Goal: Task Accomplishment & Management: Complete application form

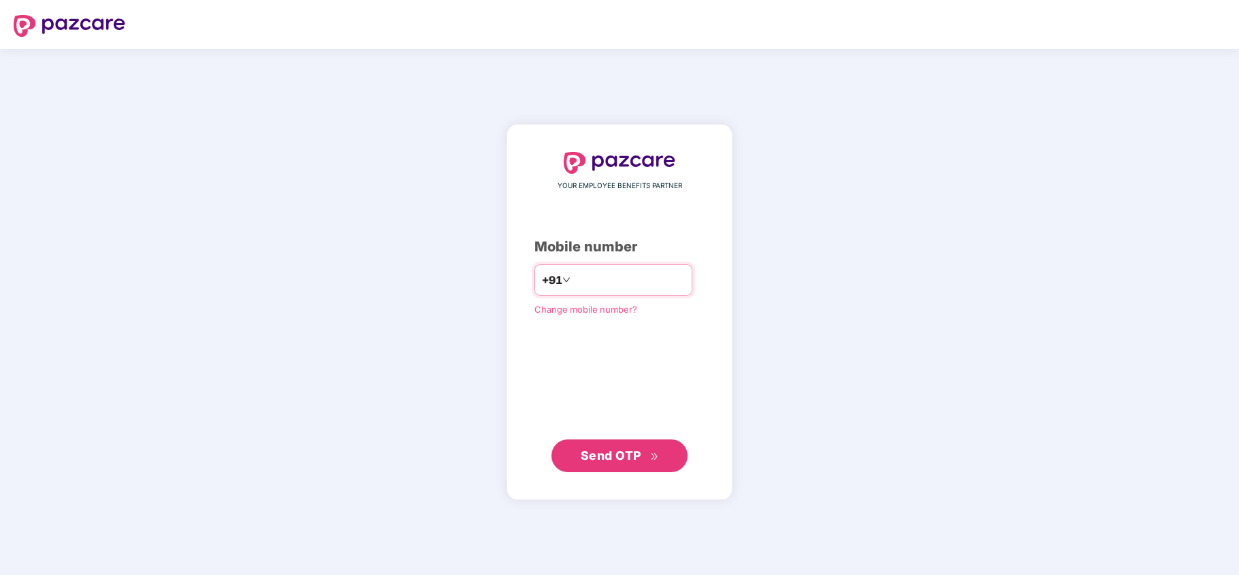
type input "**********"
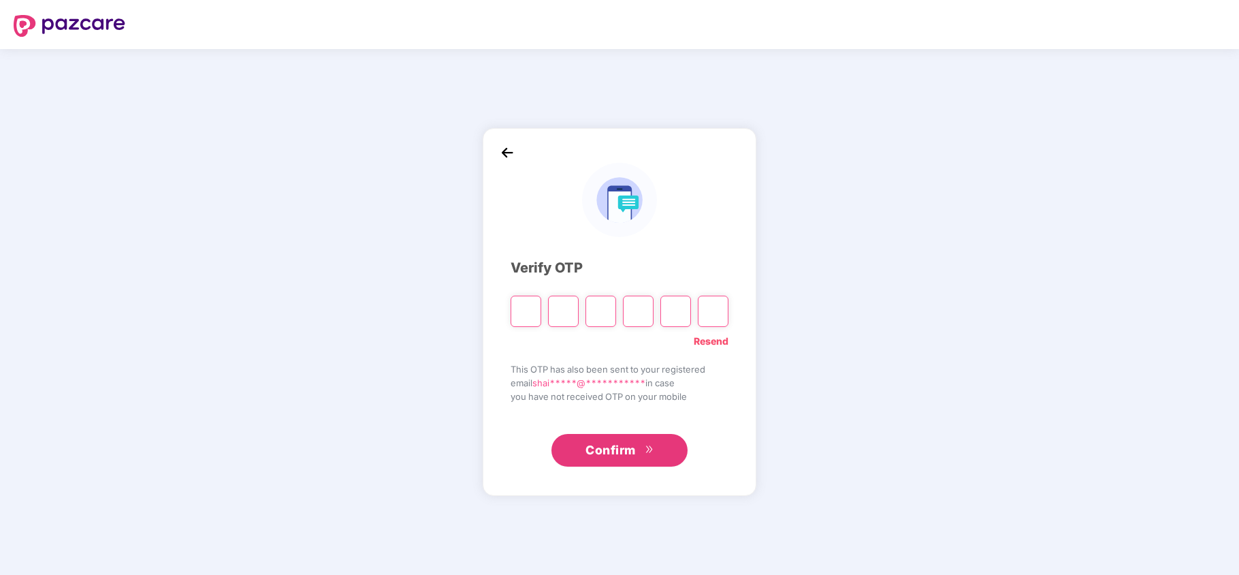
type input "*"
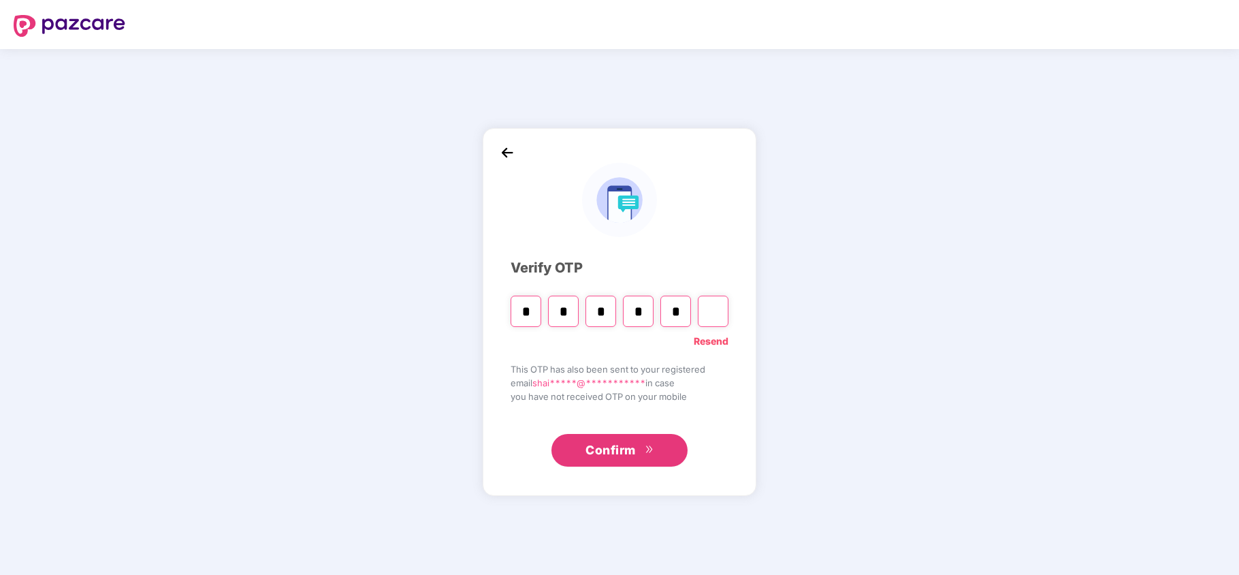
type input "*"
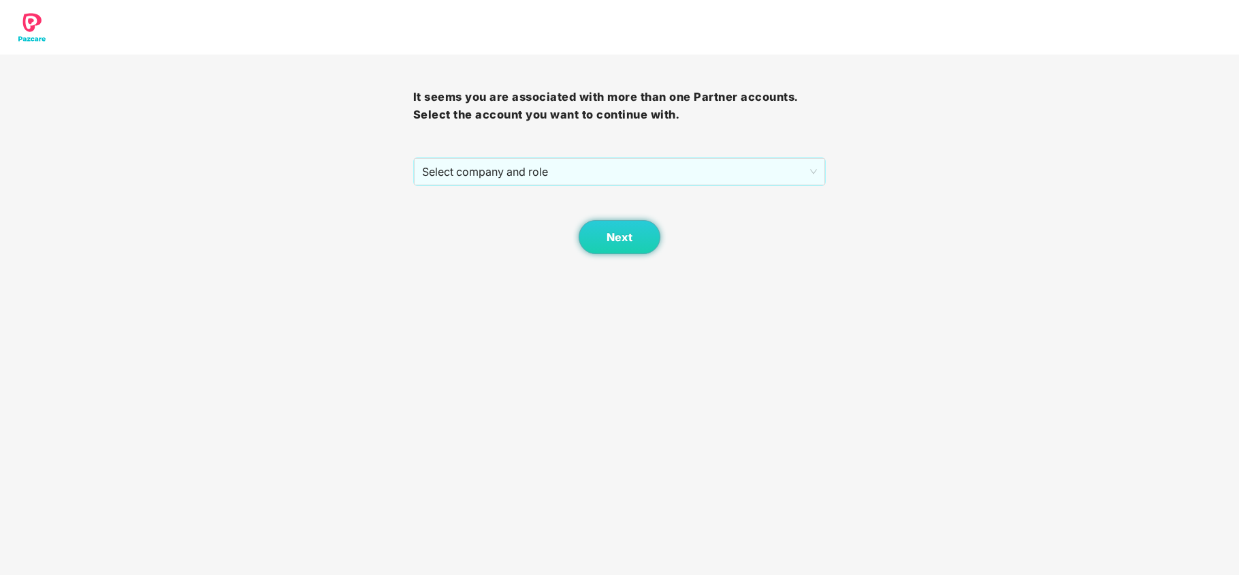
click at [614, 186] on div "Select company and role" at bounding box center [619, 171] width 413 height 29
click at [485, 172] on span "Select company and role" at bounding box center [620, 172] width 396 height 26
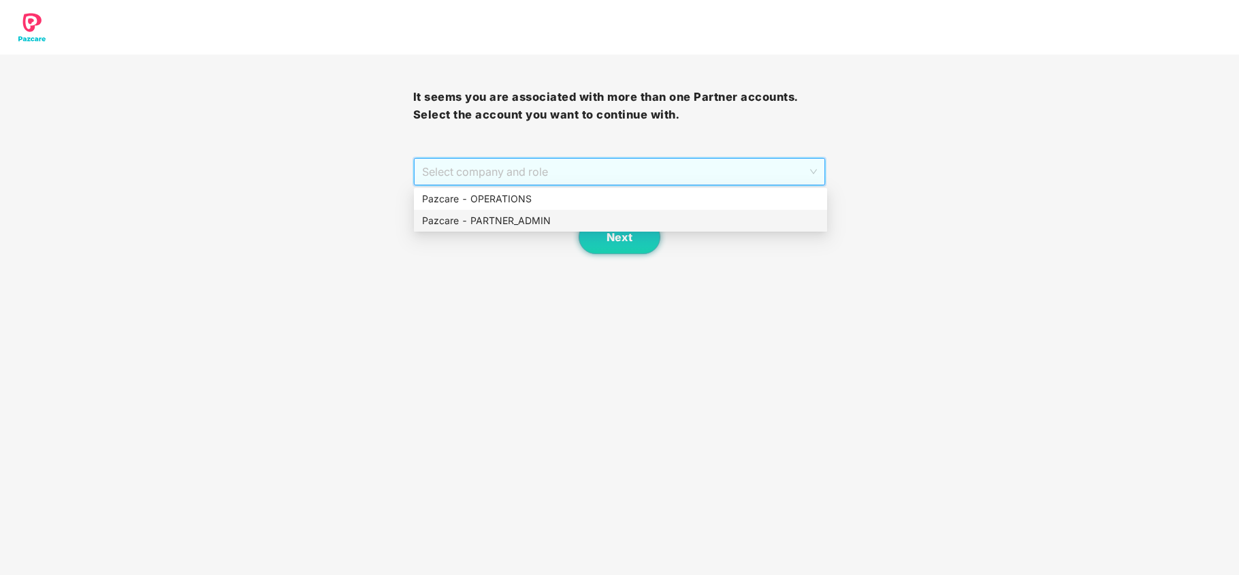
click at [485, 216] on div "Pazcare - PARTNER_ADMIN" at bounding box center [620, 220] width 397 height 15
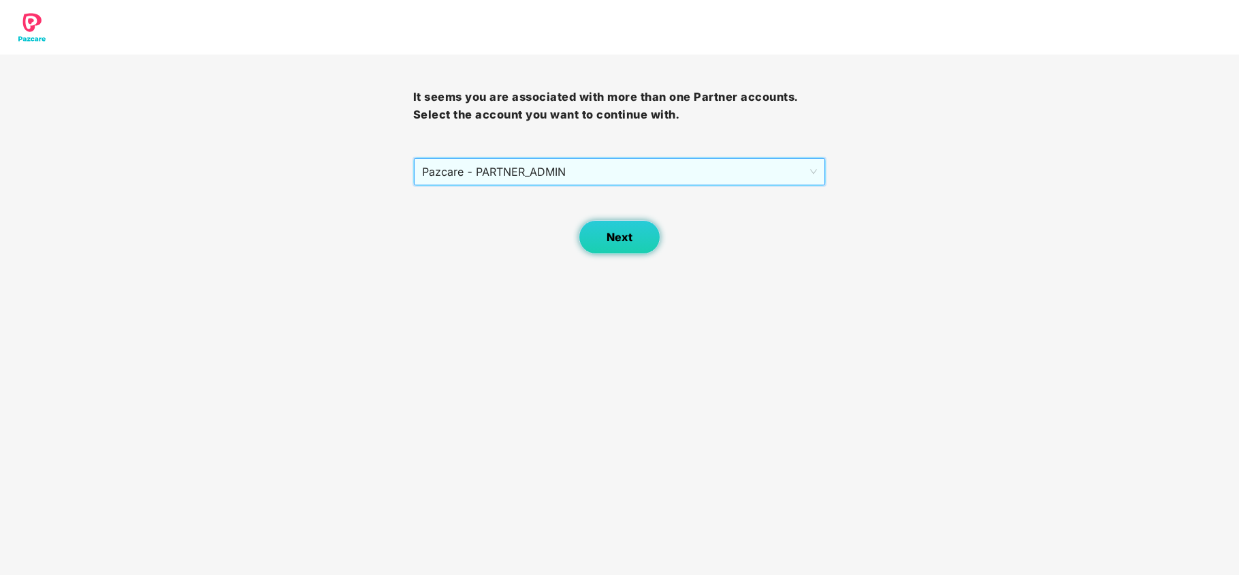
click at [614, 234] on span "Next" at bounding box center [620, 237] width 26 height 13
